Goal: Task Accomplishment & Management: Use online tool/utility

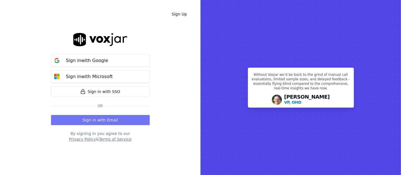
click at [109, 121] on button "Sign in with Email" at bounding box center [100, 120] width 99 height 10
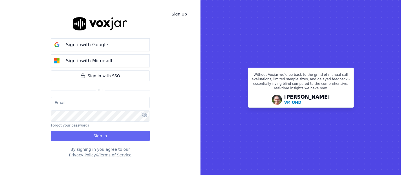
type input "shadia.decastro01.baq@nwfg.net"
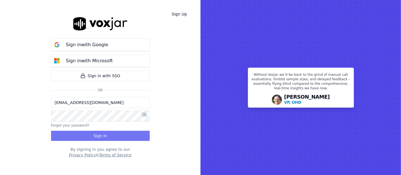
click at [109, 136] on button "Sign In" at bounding box center [100, 136] width 99 height 10
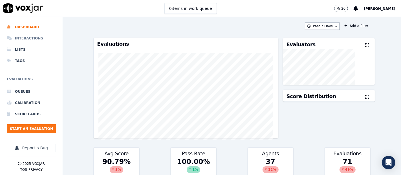
click at [36, 37] on li "Interactions" at bounding box center [31, 38] width 49 height 11
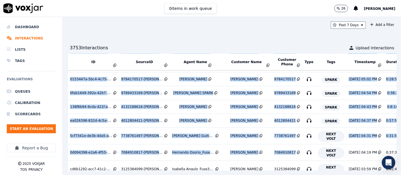
scroll to position [130, 0]
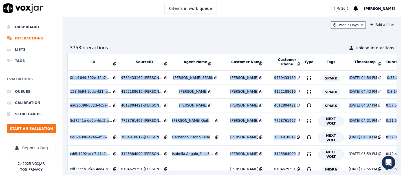
click at [281, 154] on tbody "7941fb35-5b05-44a0-9205-6b5ce3da44f0 6146803222-JULIANA MOLINA 2 all.mp3 Julian…" at bounding box center [277, 93] width 418 height 306
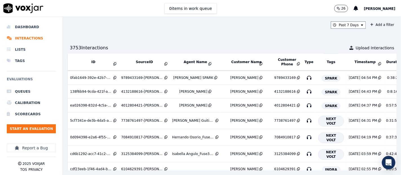
click at [267, 20] on div "Past 7 Days Add a filter 3753 Interaction s Upload Interactions ID SourceID Age…" at bounding box center [232, 96] width 338 height 158
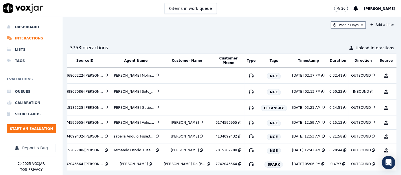
scroll to position [0, 0]
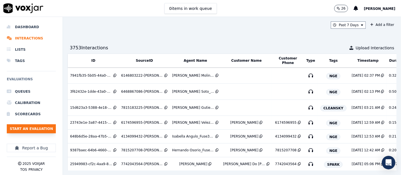
click at [31, 131] on button "Start an Evaluation" at bounding box center [31, 128] width 49 height 9
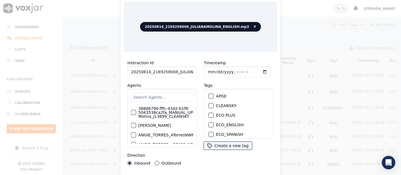
click at [189, 72] on input "20250814_2169258006_JULIANAMOLINA_ENGLISH.mp3" at bounding box center [163, 71] width 70 height 11
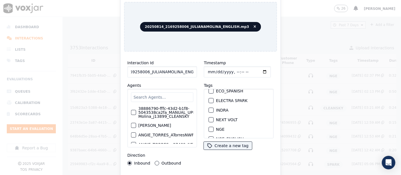
scroll to position [63, 0]
type input "20250814_2169258006_JULIANAMOLINA_ENGLISH"
click at [209, 108] on div "button" at bounding box center [211, 110] width 4 height 4
click at [204, 172] on div "Interaction Id 20250814_2169258006_JULIANAMOLINA_ENGLISH Agents 38886790-fffc-4…" at bounding box center [200, 121] width 153 height 130
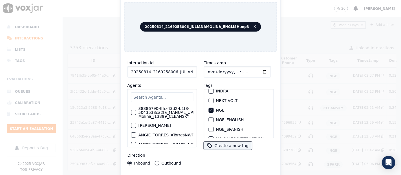
drag, startPoint x: 204, startPoint y: 172, endPoint x: 202, endPoint y: 175, distance: 3.2
click at [202, 175] on div "Interaction Id 20250814_2169258006_JULIANAMOLINA_ENGLISH Agents 38886790-fffc-4…" at bounding box center [200, 121] width 153 height 130
click at [201, 173] on div "Interaction Id 20250814_2169258006_JULIANAMOLINA_ENGLISH Agents 38886790-fffc-4…" at bounding box center [200, 121] width 153 height 130
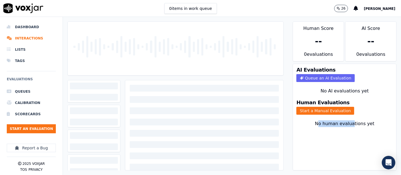
drag, startPoint x: 310, startPoint y: 119, endPoint x: 343, endPoint y: 122, distance: 33.2
click at [343, 122] on div "No human evaluations yet" at bounding box center [345, 131] width 94 height 20
click at [358, 113] on div "AI Evaluations Queue an AI Evaluation No AI evaluations yet Human Evaluations S…" at bounding box center [345, 117] width 104 height 107
click at [362, 121] on div "No human evaluations yet" at bounding box center [345, 131] width 94 height 20
drag, startPoint x: 361, startPoint y: 116, endPoint x: 307, endPoint y: 113, distance: 53.7
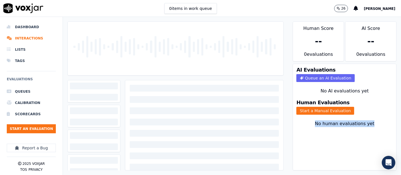
click at [307, 118] on div "No human evaluations yet" at bounding box center [344, 130] width 103 height 25
drag, startPoint x: 363, startPoint y: 113, endPoint x: 360, endPoint y: 117, distance: 4.7
click at [362, 114] on div "AI Evaluations Queue an AI Evaluation No AI evaluations yet Human Evaluations S…" at bounding box center [345, 117] width 104 height 107
click at [362, 121] on div "No human evaluations yet" at bounding box center [345, 131] width 94 height 20
drag, startPoint x: 360, startPoint y: 118, endPoint x: 305, endPoint y: 117, distance: 55.0
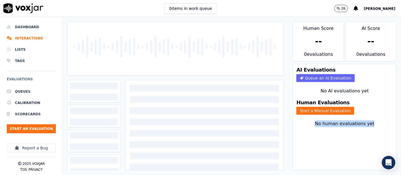
click at [306, 121] on div "No human evaluations yet" at bounding box center [345, 131] width 94 height 20
click at [338, 112] on div "Human Evaluations Start a Manual Evaluation" at bounding box center [344, 107] width 103 height 21
